Goal: Transaction & Acquisition: Download file/media

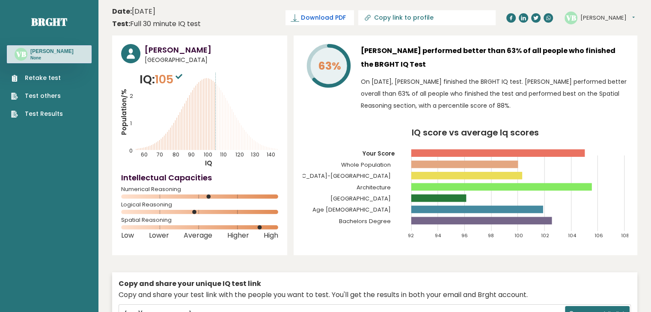
click at [345, 15] on span "Download PDF" at bounding box center [323, 17] width 45 height 9
click at [336, 21] on span "✓ Your PDF is downloaded..." at bounding box center [305, 17] width 97 height 15
click at [354, 17] on span "✓ Your PDF is downloaded..." at bounding box center [305, 17] width 97 height 15
click at [337, 20] on span "✓ Your PDF is downloaded..." at bounding box center [305, 17] width 97 height 15
click at [311, 17] on span "✓ Your PDF is downloaded..." at bounding box center [305, 17] width 97 height 15
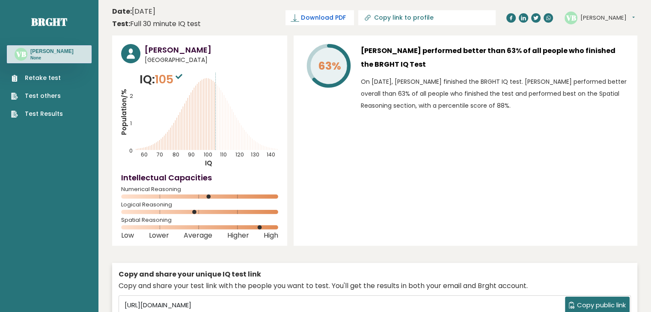
click at [345, 22] on span "Download PDF" at bounding box center [323, 17] width 45 height 9
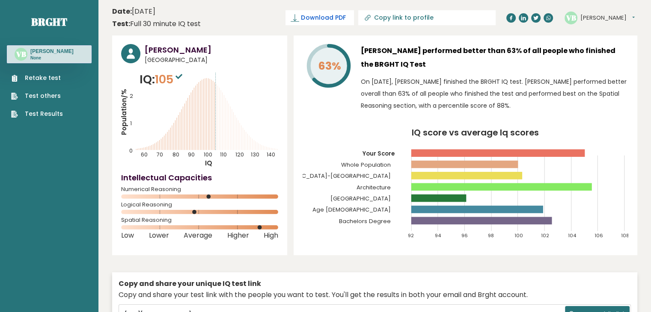
click at [345, 17] on span "Download PDF" at bounding box center [323, 17] width 45 height 9
click at [238, 21] on header "Date: [DATE] Test: Full 30 minute IQ test Download PDF Downloading... Downloadi…" at bounding box center [374, 17] width 525 height 27
drag, startPoint x: 311, startPoint y: 19, endPoint x: 388, endPoint y: 19, distance: 77.0
click at [354, 19] on span "✓ Your PDF is downloaded..." at bounding box center [305, 17] width 97 height 15
click at [355, 41] on div "63% Vivian Blas performed better than 63% of all people who finished the BRGHT …" at bounding box center [466, 146] width 344 height 220
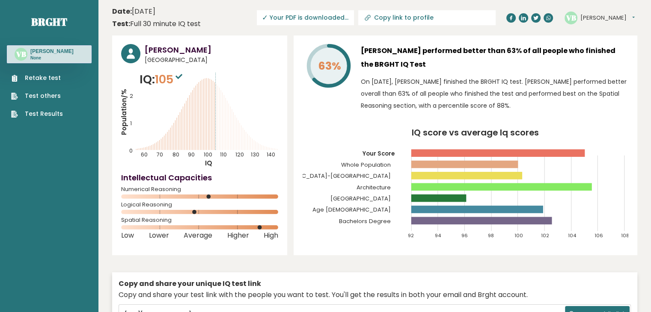
click at [282, 26] on header "Date: September 11, 2025 Test: Full 30 minute IQ test Download PDF Downloading.…" at bounding box center [374, 17] width 525 height 27
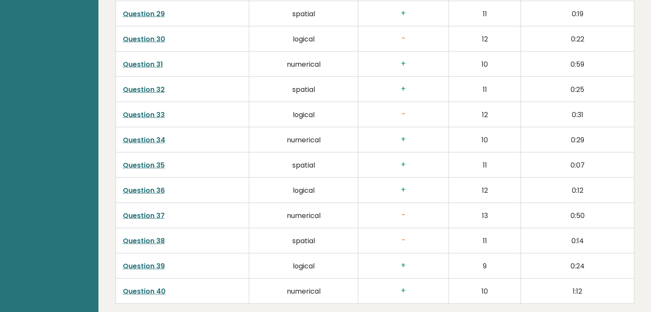
scroll to position [2226, 0]
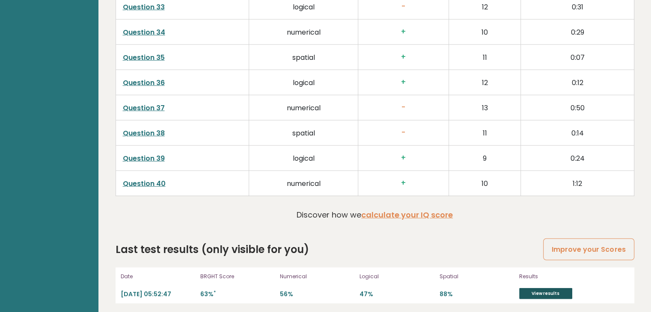
click at [556, 290] on link "View results" at bounding box center [545, 293] width 53 height 11
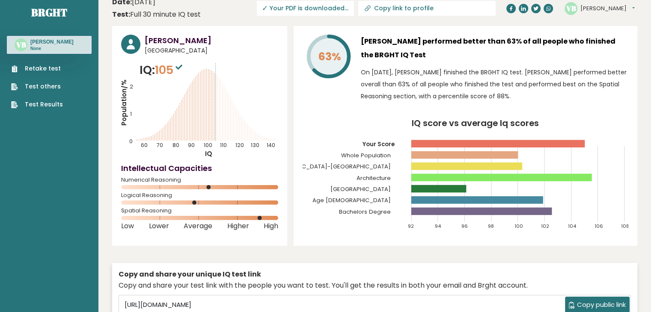
scroll to position [0, 0]
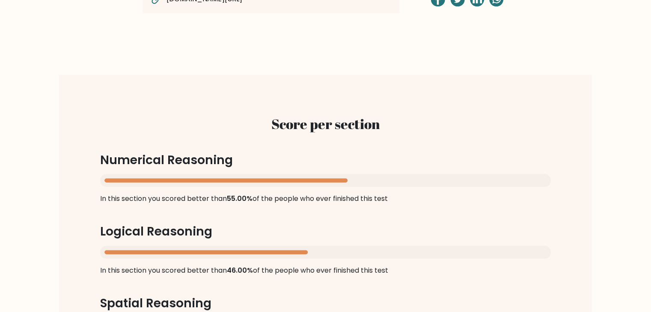
scroll to position [728, 0]
